Goal: Check status: Check status

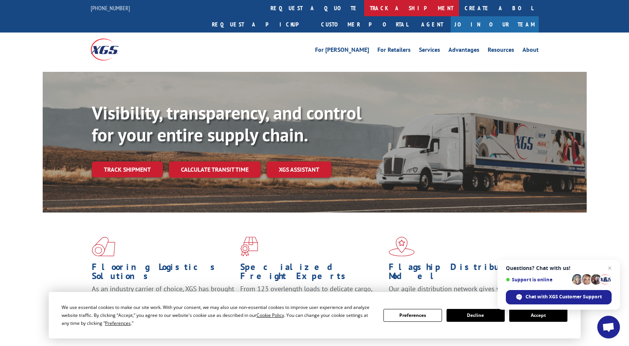
click at [364, 6] on link "track a shipment" at bounding box center [411, 8] width 95 height 16
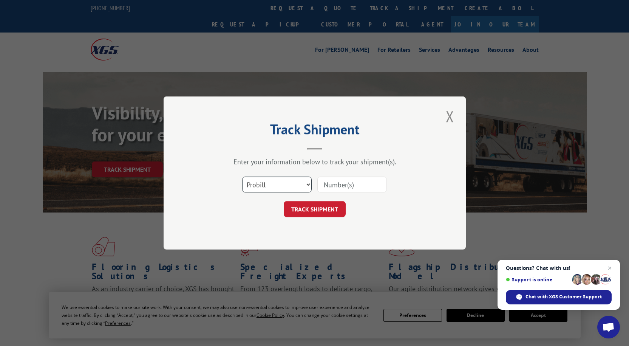
click at [258, 184] on select "Select category... Probill BOL PO" at bounding box center [277, 184] width 70 height 16
select select "po"
click at [242, 176] on select "Select category... Probill BOL PO" at bounding box center [277, 184] width 70 height 16
click at [338, 182] on input at bounding box center [352, 184] width 70 height 16
drag, startPoint x: 352, startPoint y: 198, endPoint x: 327, endPoint y: 186, distance: 28.1
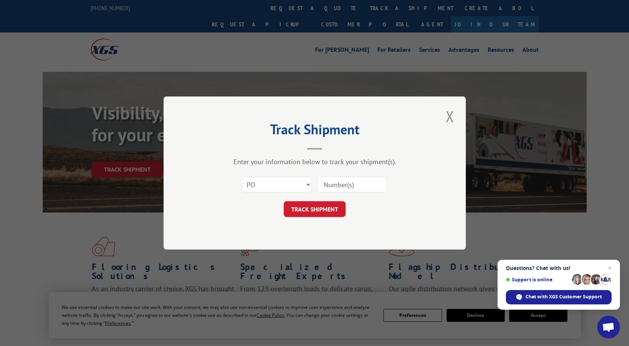
paste input "01532467"
type input "01532467"
click at [321, 210] on button "TRACK SHIPMENT" at bounding box center [315, 209] width 62 height 16
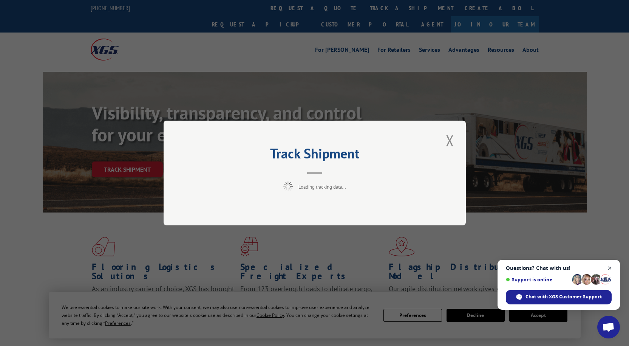
click at [609, 268] on span "Open chat" at bounding box center [609, 267] width 9 height 9
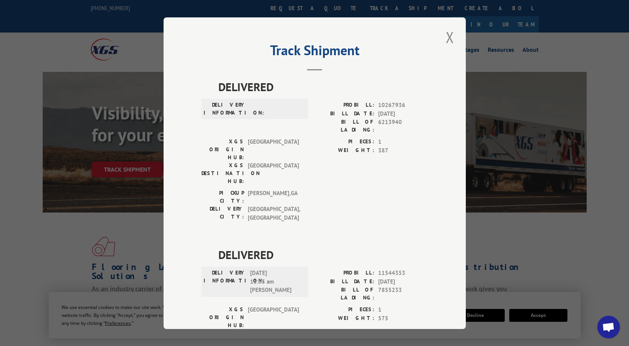
click at [447, 37] on button "Close modal" at bounding box center [450, 37] width 13 height 21
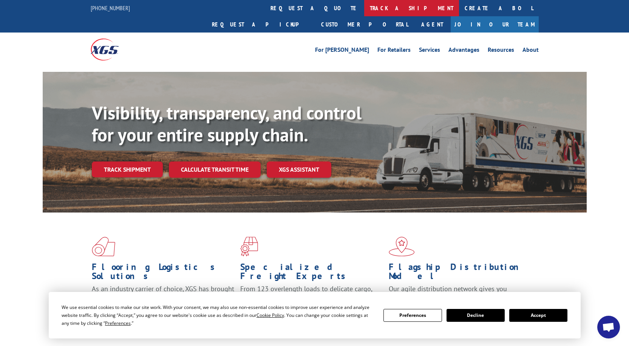
click at [364, 10] on link "track a shipment" at bounding box center [411, 8] width 95 height 16
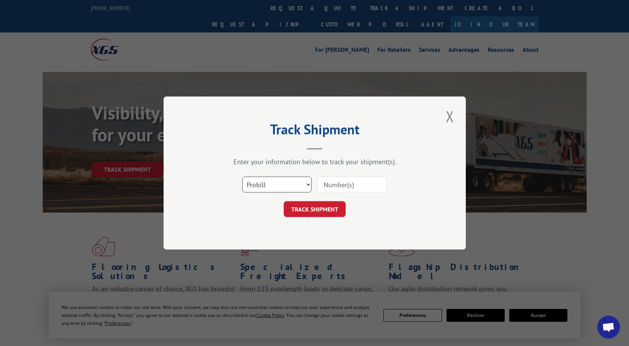
click at [272, 184] on select "Select category... Probill BOL PO" at bounding box center [277, 184] width 70 height 16
paste input "17095072"
type input "17095072"
click at [319, 206] on button "TRACK SHIPMENT" at bounding box center [315, 209] width 62 height 16
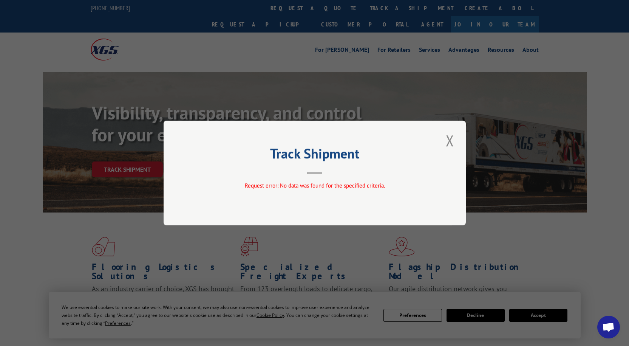
drag, startPoint x: 449, startPoint y: 142, endPoint x: 458, endPoint y: 157, distance: 18.1
click at [449, 143] on button "Close modal" at bounding box center [450, 140] width 13 height 21
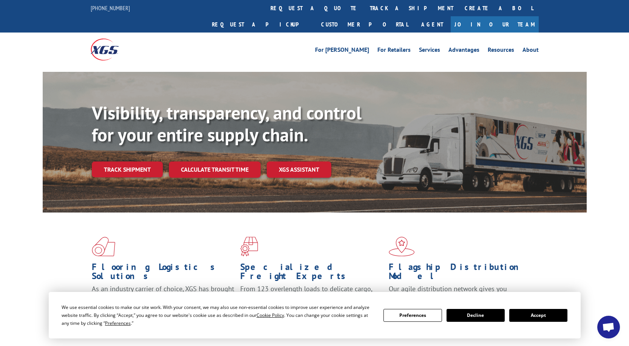
click at [543, 315] on button "Accept" at bounding box center [538, 315] width 58 height 13
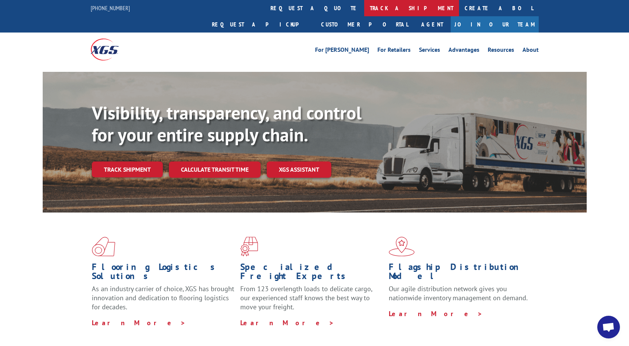
click at [364, 4] on link "track a shipment" at bounding box center [411, 8] width 95 height 16
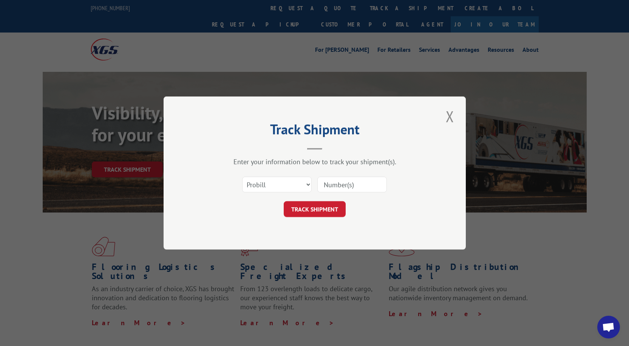
click at [351, 187] on input at bounding box center [352, 184] width 70 height 16
paste input "17095072"
type input "17095072"
click at [339, 211] on button "TRACK SHIPMENT" at bounding box center [315, 209] width 62 height 16
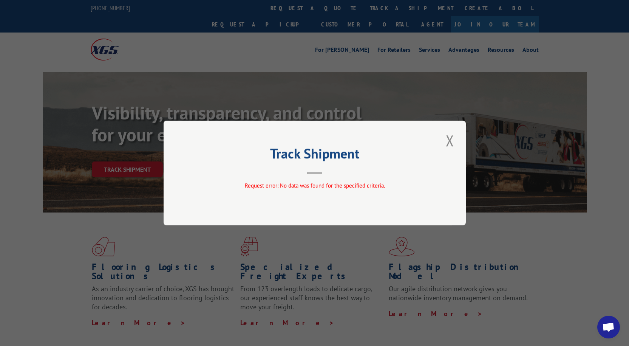
drag, startPoint x: 453, startPoint y: 139, endPoint x: 294, endPoint y: 53, distance: 181.6
click at [449, 139] on button "Close modal" at bounding box center [450, 140] width 13 height 21
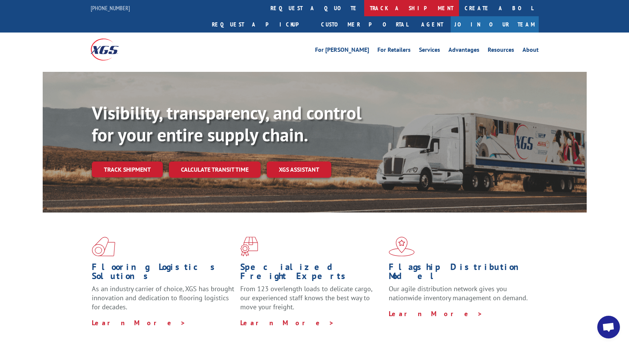
click at [364, 10] on link "track a shipment" at bounding box center [411, 8] width 95 height 16
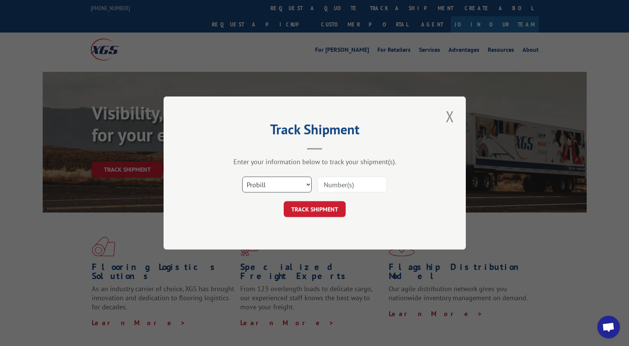
click at [272, 181] on select "Select category... Probill BOL PO" at bounding box center [277, 184] width 70 height 16
select select "bol"
click at [242, 176] on select "Select category... Probill BOL PO" at bounding box center [277, 184] width 70 height 16
click at [342, 182] on input at bounding box center [352, 184] width 70 height 16
paste input "AA04873233"
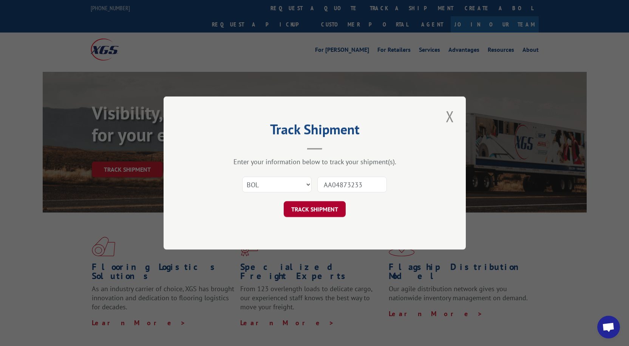
type input "AA04873233"
click at [330, 211] on button "TRACK SHIPMENT" at bounding box center [315, 209] width 62 height 16
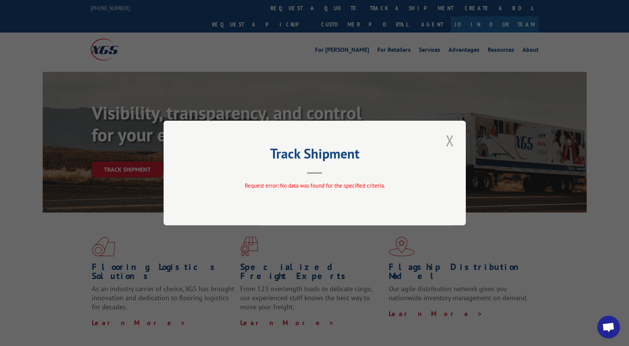
click at [447, 143] on button "Close modal" at bounding box center [450, 140] width 13 height 21
